Goal: Task Accomplishment & Management: Complete application form

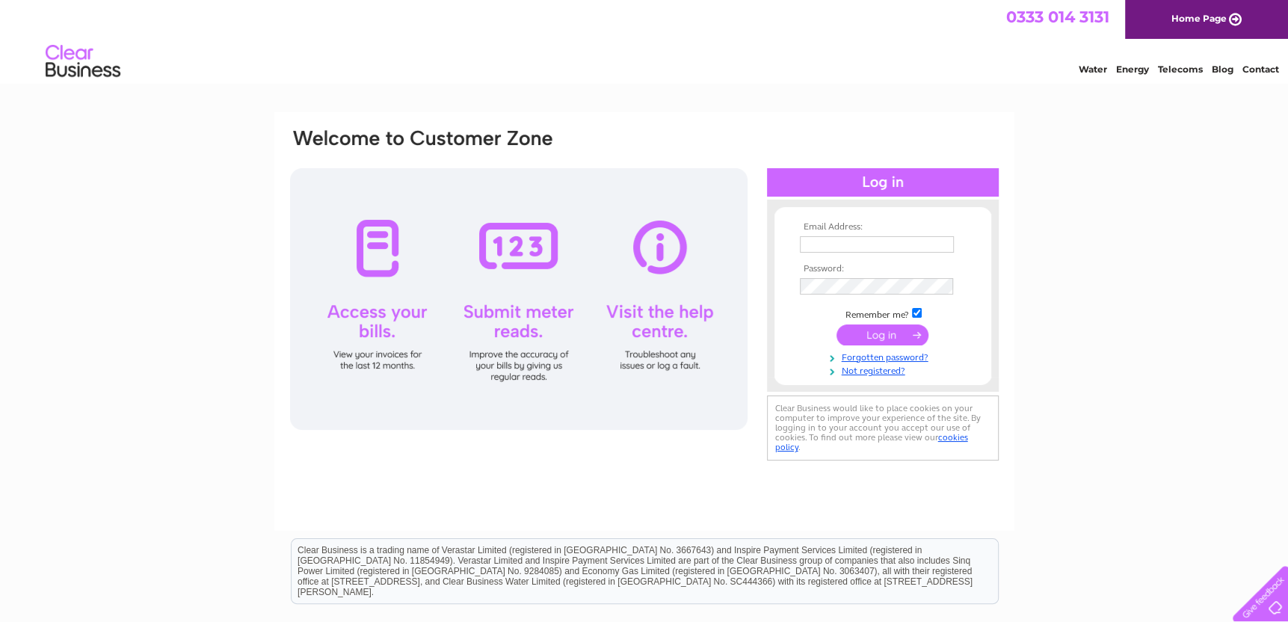
click at [841, 241] on input "text" at bounding box center [877, 244] width 154 height 16
click at [1080, 375] on div "Email Address: Password:" at bounding box center [644, 449] width 1288 height 675
click at [883, 369] on link "Not registered?" at bounding box center [885, 370] width 170 height 14
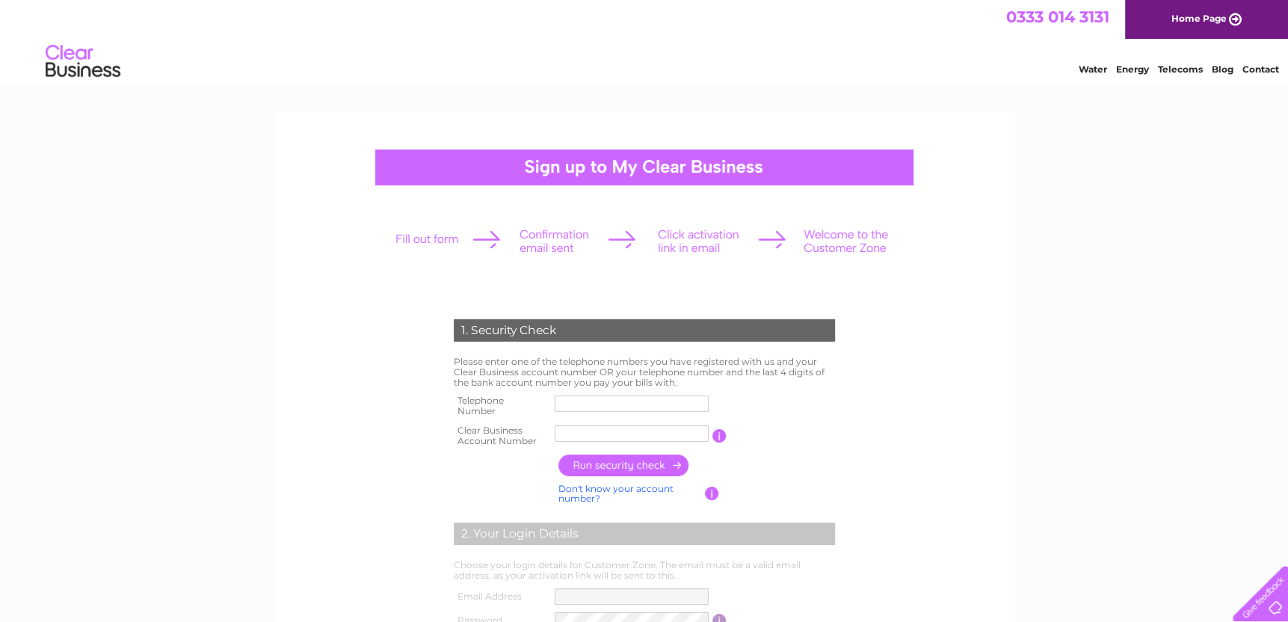
click at [1183, 16] on link "Home Page" at bounding box center [1206, 19] width 163 height 39
